Goal: Task Accomplishment & Management: Manage account settings

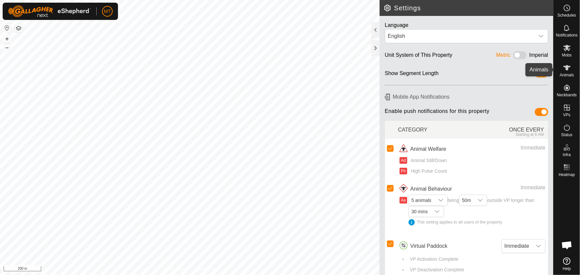
click at [565, 65] on icon at bounding box center [567, 68] width 8 height 8
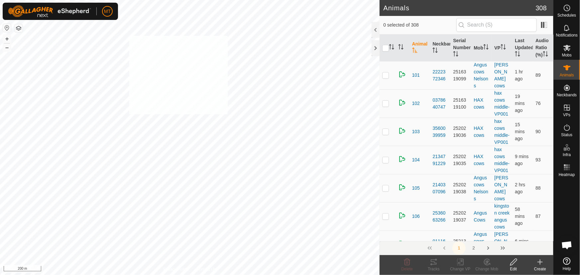
checkbox input "true"
click at [392, 46] on icon "Activate to sort" at bounding box center [391, 46] width 5 height 5
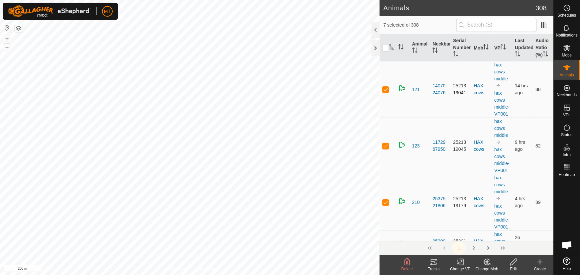
click at [386, 92] on p-checkbox at bounding box center [385, 89] width 7 height 5
checkbox input "false"
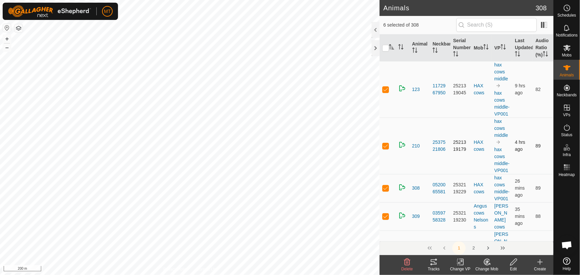
click at [386, 92] on p-checkbox at bounding box center [385, 89] width 7 height 5
checkbox input "false"
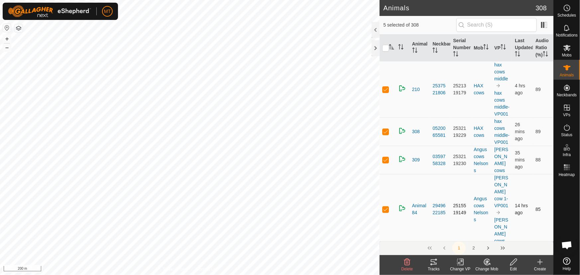
click at [385, 212] on p-checkbox at bounding box center [385, 209] width 7 height 5
checkbox input "false"
click at [385, 212] on p-checkbox at bounding box center [385, 209] width 7 height 5
checkbox input "false"
click at [384, 92] on p-checkbox at bounding box center [385, 89] width 7 height 5
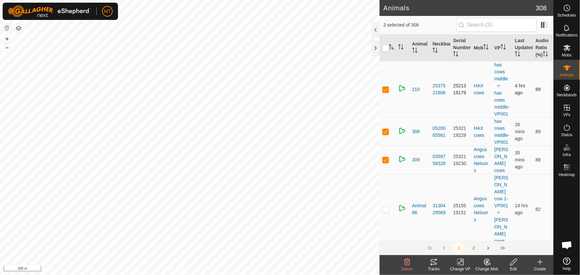
checkbox input "false"
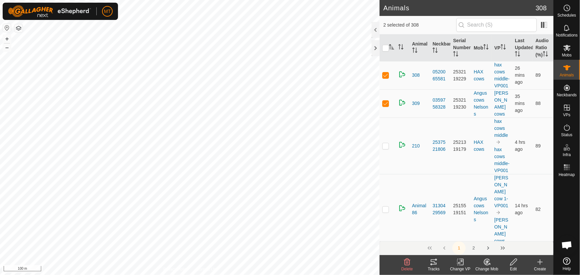
click at [263, 156] on div "131 3151474543 HAX cows hax cows middle + – ⇧ i 100 m" at bounding box center [190, 137] width 380 height 275
checkbox input "true"
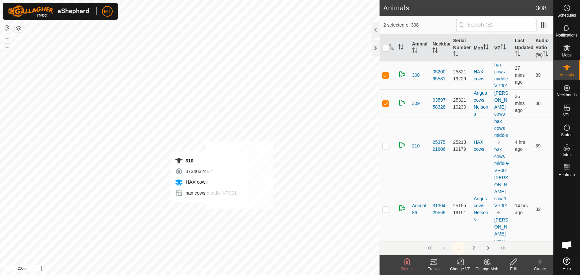
checkbox input "true"
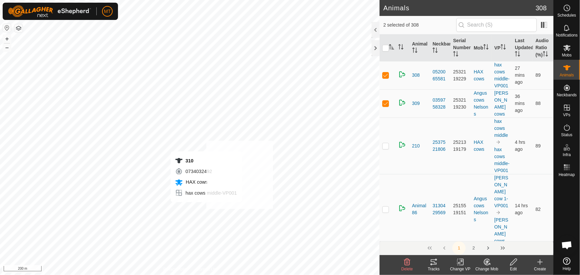
checkbox input "true"
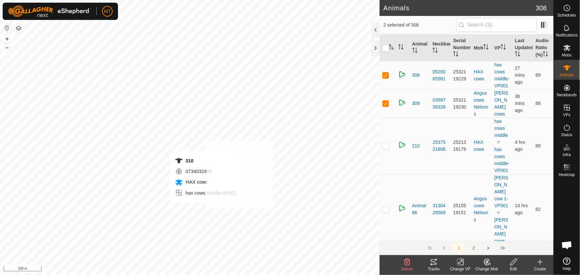
checkbox input "true"
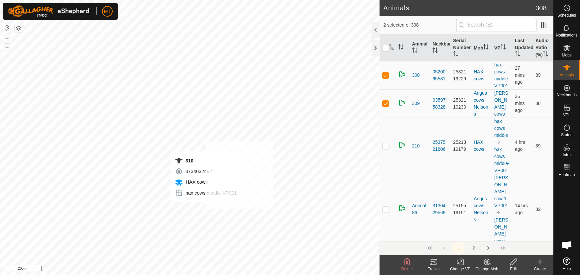
checkbox input "true"
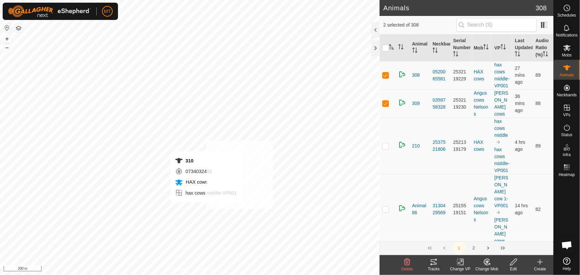
checkbox input "true"
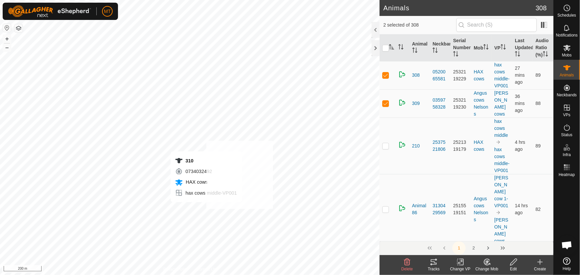
checkbox input "true"
click at [387, 212] on p-checkbox at bounding box center [385, 209] width 7 height 5
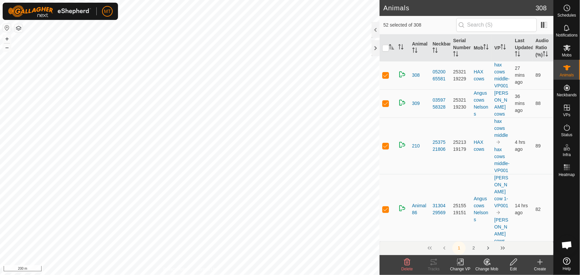
checkbox input "false"
click at [386, 212] on p-checkbox at bounding box center [385, 209] width 7 height 5
checkbox input "false"
click at [386, 214] on td at bounding box center [388, 202] width 16 height 57
checkbox input "false"
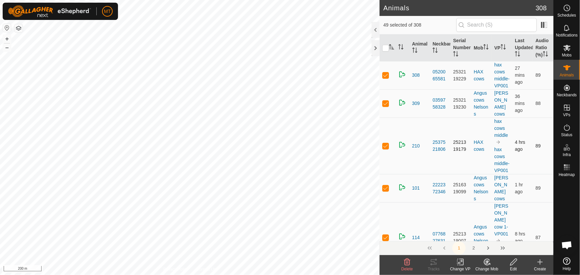
click at [383, 149] on p-checkbox at bounding box center [385, 145] width 7 height 5
checkbox input "false"
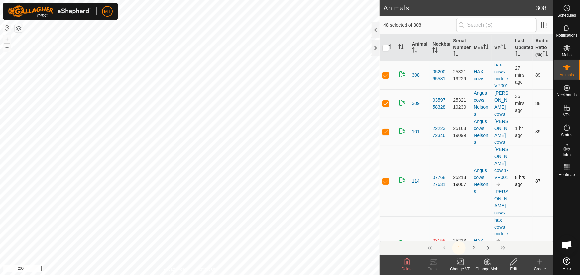
click at [386, 180] on p-checkbox at bounding box center [385, 181] width 7 height 5
checkbox input "false"
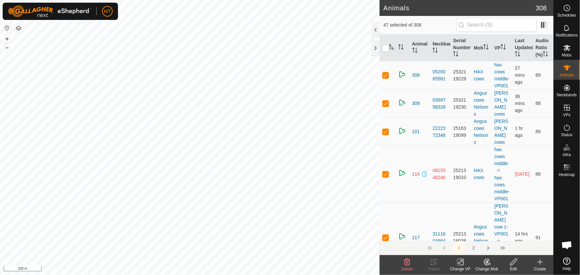
click at [386, 180] on td at bounding box center [388, 174] width 16 height 57
checkbox input "false"
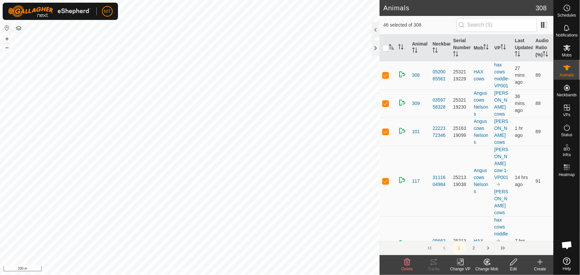
click at [386, 180] on p-checkbox at bounding box center [385, 181] width 7 height 5
checkbox input "false"
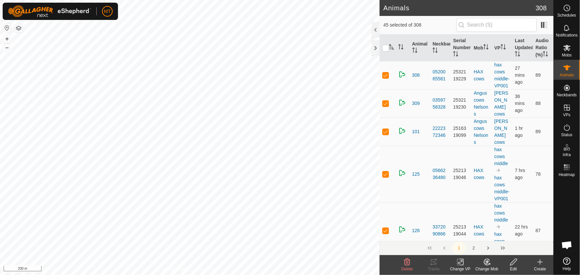
click at [386, 180] on td at bounding box center [388, 174] width 16 height 57
checkbox input "false"
click at [386, 180] on td at bounding box center [388, 174] width 16 height 57
checkbox input "false"
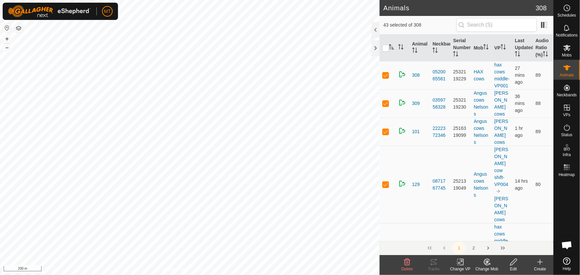
click at [386, 180] on td at bounding box center [388, 184] width 16 height 77
checkbox input "false"
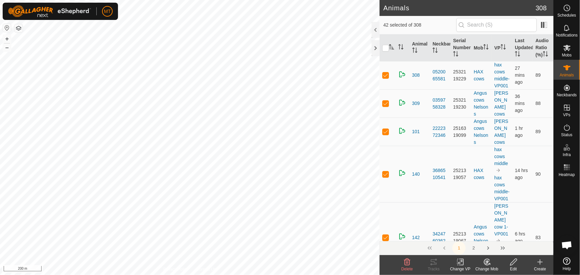
click at [386, 180] on td at bounding box center [388, 174] width 16 height 57
checkbox input "false"
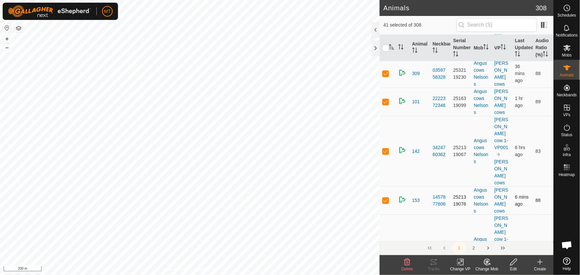
scroll to position [60, 0]
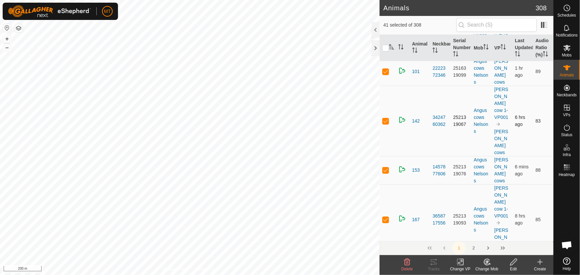
click at [384, 121] on p-checkbox at bounding box center [385, 120] width 7 height 5
checkbox input "false"
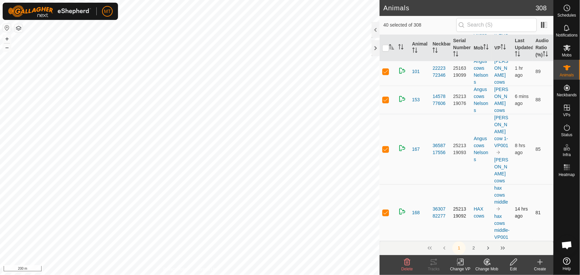
click at [386, 210] on p-checkbox at bounding box center [385, 212] width 7 height 5
checkbox input "false"
click at [387, 217] on p-checkbox at bounding box center [385, 219] width 7 height 5
checkbox input "false"
click at [387, 217] on p-checkbox at bounding box center [385, 219] width 7 height 5
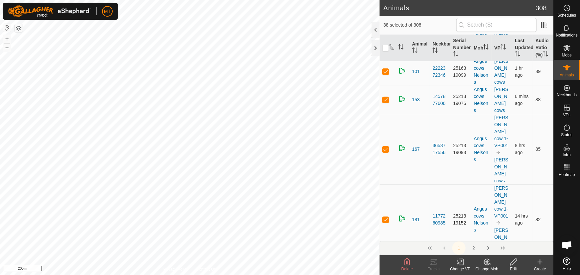
checkbox input "false"
click at [384, 217] on p-checkbox at bounding box center [385, 219] width 7 height 5
checkbox input "false"
click at [386, 149] on p-checkbox at bounding box center [385, 149] width 7 height 5
checkbox input "false"
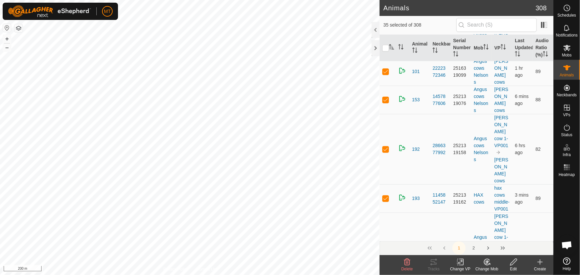
click at [386, 149] on p-checkbox at bounding box center [385, 149] width 7 height 5
checkbox input "false"
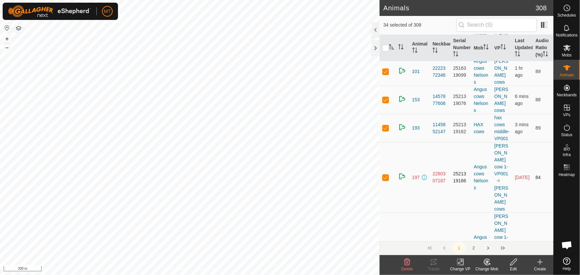
click at [387, 180] on p-checkbox at bounding box center [385, 177] width 7 height 5
checkbox input "false"
click at [386, 180] on p-checkbox at bounding box center [385, 177] width 7 height 5
checkbox input "false"
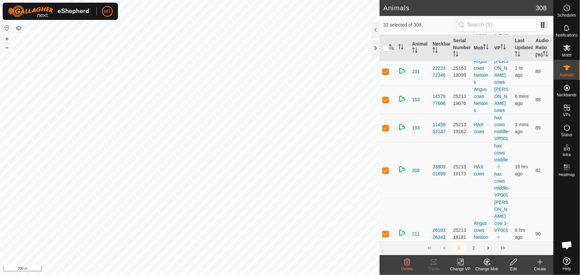
click at [386, 183] on td at bounding box center [388, 170] width 16 height 57
checkbox input "false"
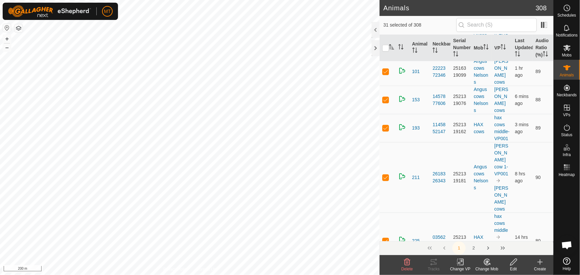
click at [386, 180] on p-checkbox at bounding box center [385, 177] width 7 height 5
checkbox input "false"
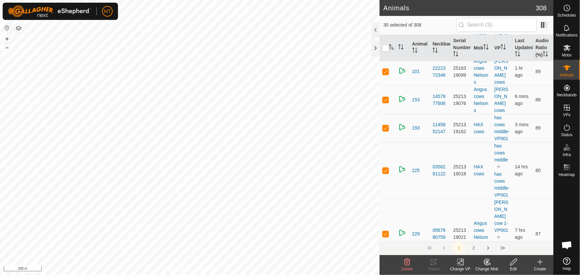
click at [386, 183] on td at bounding box center [388, 170] width 16 height 57
checkbox input "false"
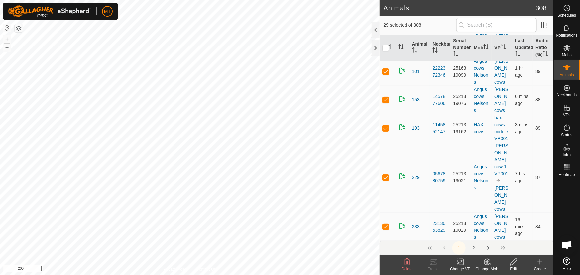
click at [386, 180] on p-checkbox at bounding box center [385, 177] width 7 height 5
checkbox input "false"
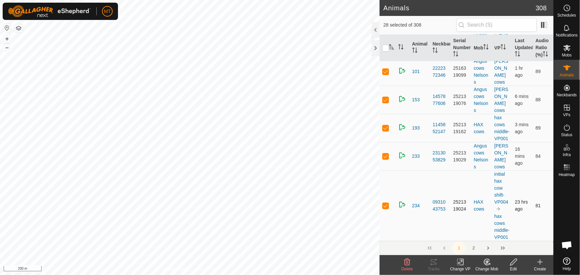
click at [385, 208] on p-checkbox at bounding box center [385, 205] width 7 height 5
checkbox input "false"
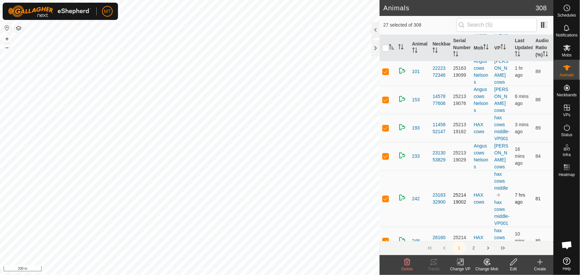
click at [385, 201] on p-checkbox at bounding box center [385, 198] width 7 height 5
checkbox input "false"
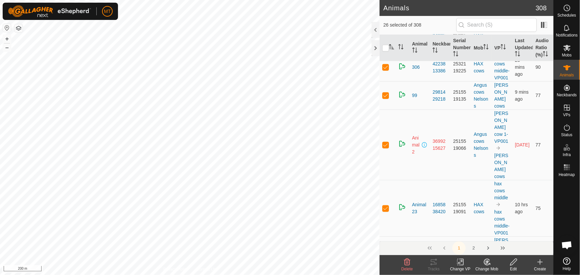
scroll to position [302, 0]
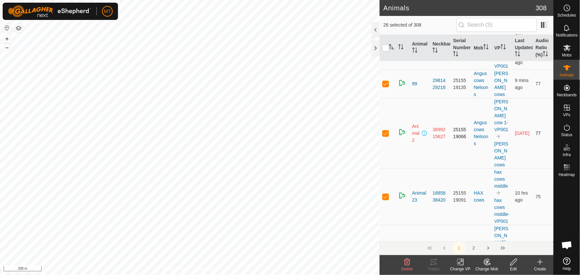
click at [385, 136] on p-checkbox at bounding box center [385, 133] width 7 height 5
checkbox input "false"
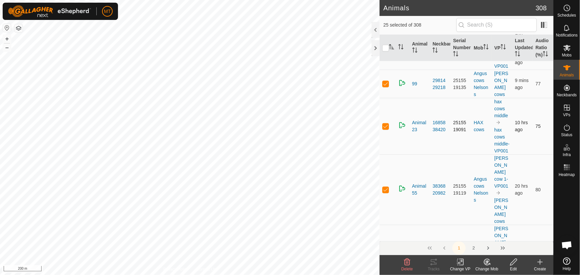
click at [385, 129] on p-checkbox at bounding box center [385, 126] width 7 height 5
checkbox input "false"
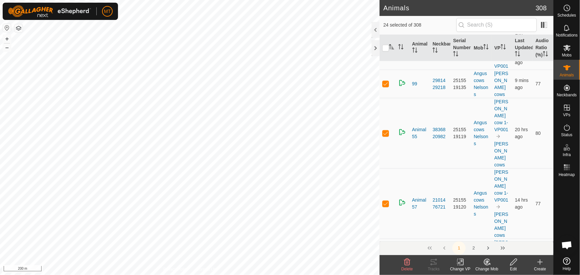
click at [385, 136] on p-checkbox at bounding box center [385, 133] width 7 height 5
checkbox input "false"
click at [385, 136] on p-checkbox at bounding box center [385, 133] width 7 height 5
checkbox input "false"
click at [385, 136] on p-checkbox at bounding box center [385, 133] width 7 height 5
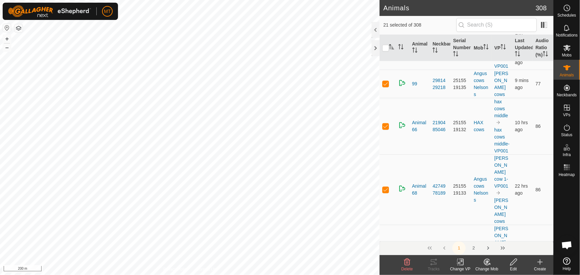
checkbox input "false"
click at [385, 129] on p-checkbox at bounding box center [385, 126] width 7 height 5
checkbox input "false"
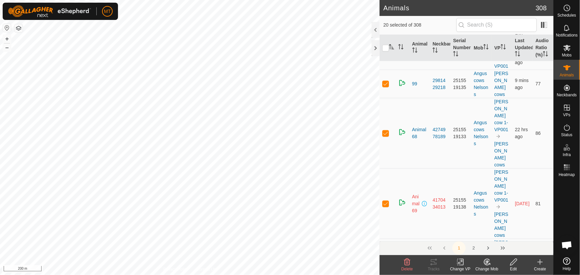
click at [385, 136] on p-checkbox at bounding box center [385, 133] width 7 height 5
checkbox input "false"
click at [385, 136] on p-checkbox at bounding box center [385, 133] width 7 height 5
checkbox input "false"
click at [385, 136] on p-checkbox at bounding box center [385, 133] width 7 height 5
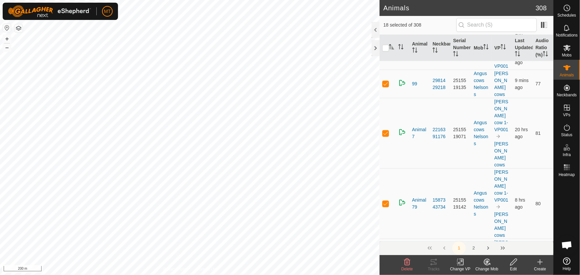
checkbox input "false"
click at [385, 136] on p-checkbox at bounding box center [385, 133] width 7 height 5
checkbox input "false"
click at [385, 136] on p-checkbox at bounding box center [385, 133] width 7 height 5
checkbox input "false"
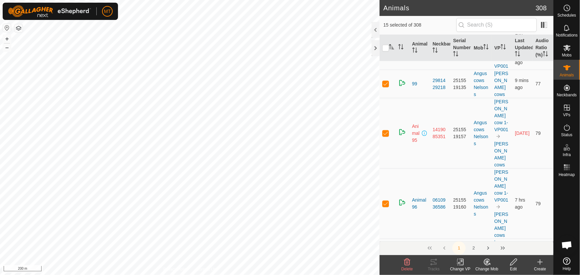
click at [385, 136] on p-checkbox at bounding box center [385, 133] width 7 height 5
checkbox input "false"
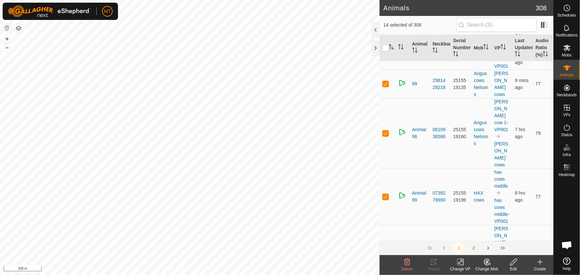
click at [385, 136] on p-checkbox at bounding box center [385, 133] width 7 height 5
checkbox input "false"
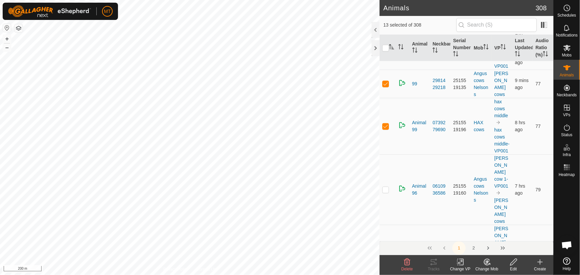
click at [385, 129] on p-checkbox at bounding box center [385, 126] width 7 height 5
checkbox input "false"
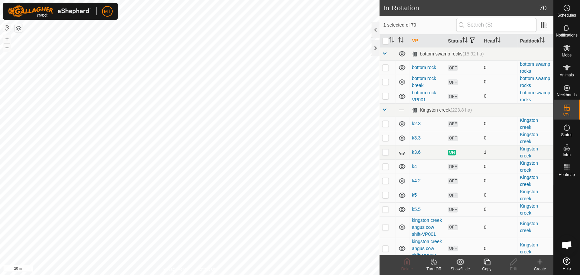
checkbox input "true"
checkbox input "false"
checkbox input "true"
click at [388, 43] on input "checkbox" at bounding box center [385, 41] width 7 height 7
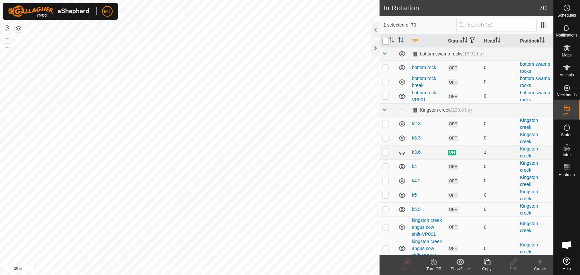
checkbox input "true"
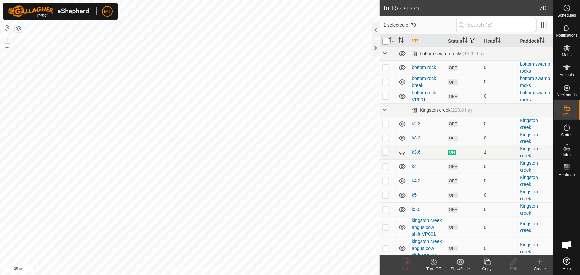
checkbox input "true"
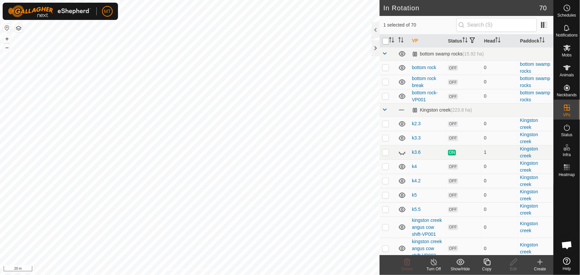
checkbox input "true"
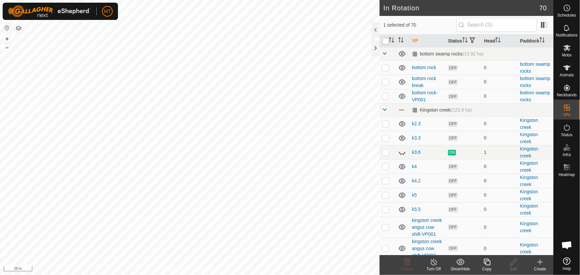
checkbox input "true"
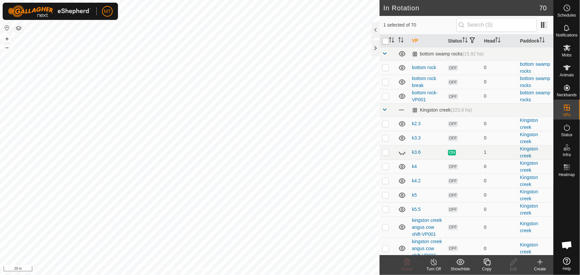
checkbox input "true"
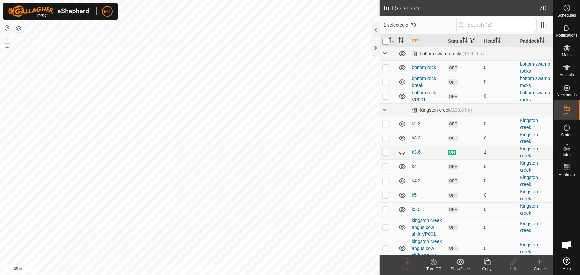
checkbox input "true"
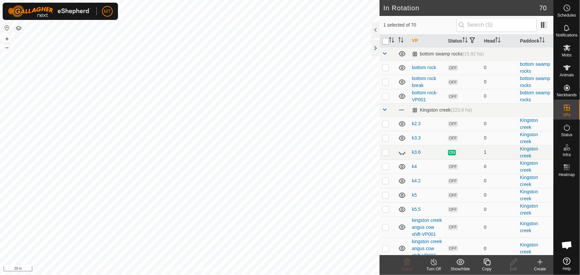
checkbox input "true"
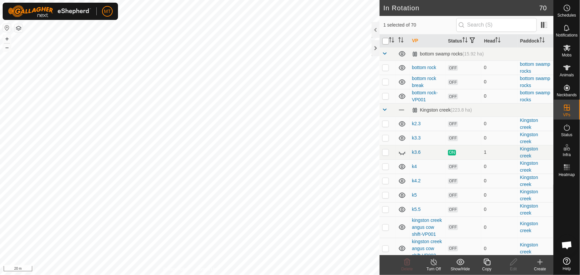
checkbox input "true"
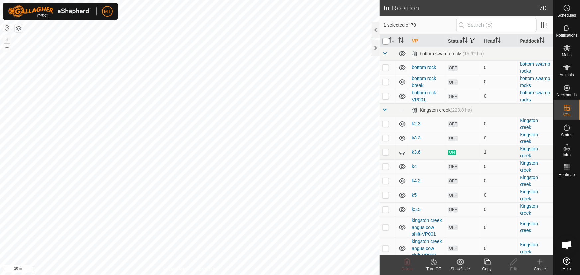
checkbox input "true"
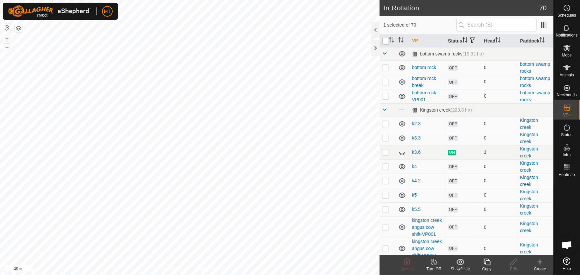
checkbox input "true"
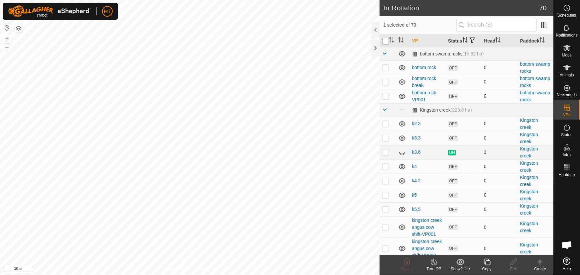
checkbox input "true"
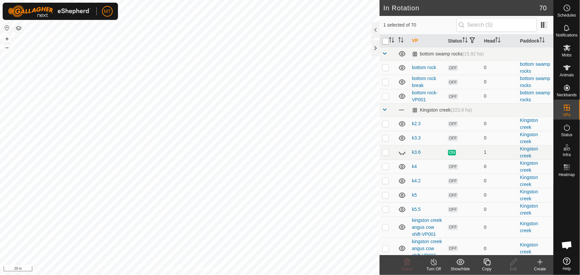
checkbox input "true"
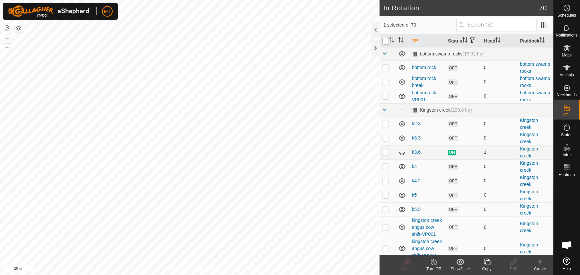
checkbox input "true"
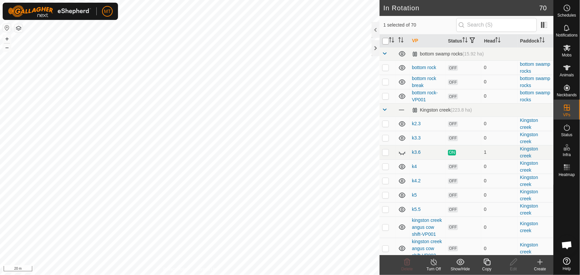
checkbox input "true"
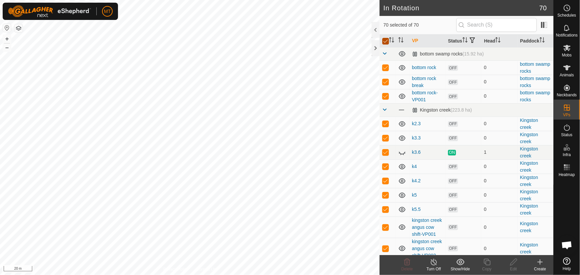
click at [388, 43] on input "checkbox" at bounding box center [385, 41] width 7 height 7
checkbox input "false"
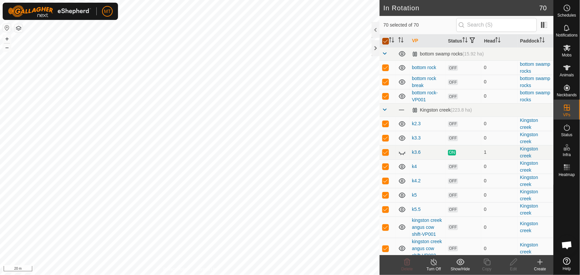
checkbox input "false"
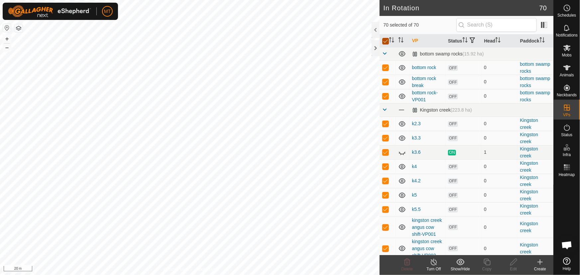
checkbox input "false"
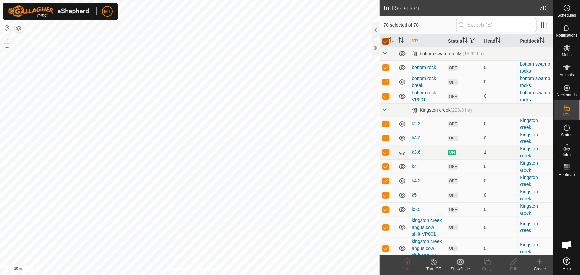
checkbox input "false"
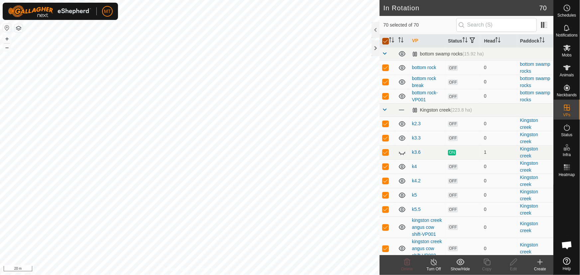
checkbox input "false"
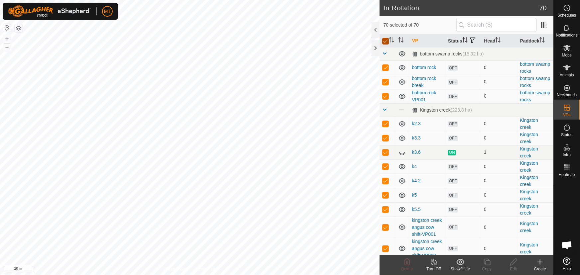
checkbox input "false"
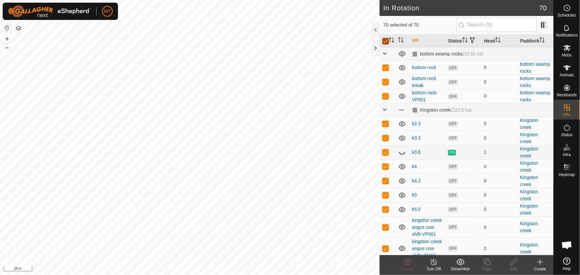
checkbox input "false"
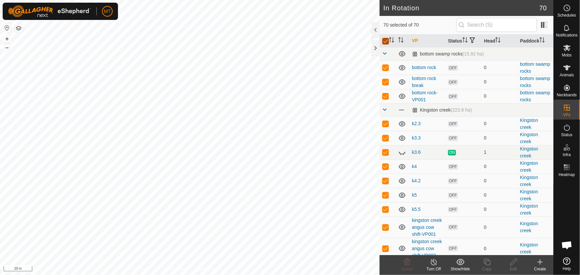
checkbox input "false"
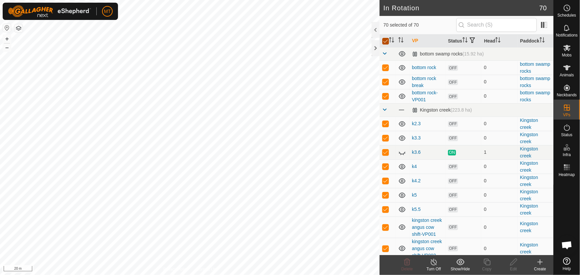
checkbox input "false"
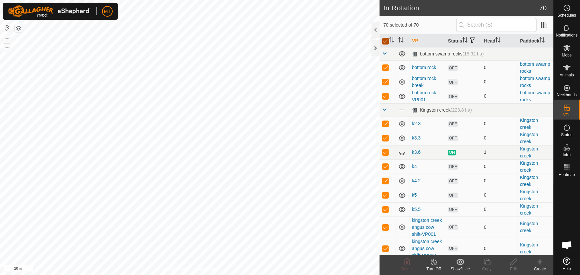
checkbox input "false"
